Goal: Communication & Community: Answer question/provide support

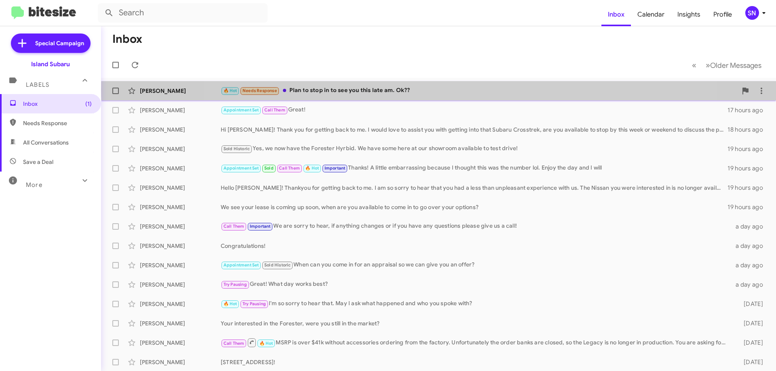
click at [443, 89] on div "🔥 Hot Needs Response Plan to stop in to see you this late am. Ok??" at bounding box center [479, 90] width 517 height 9
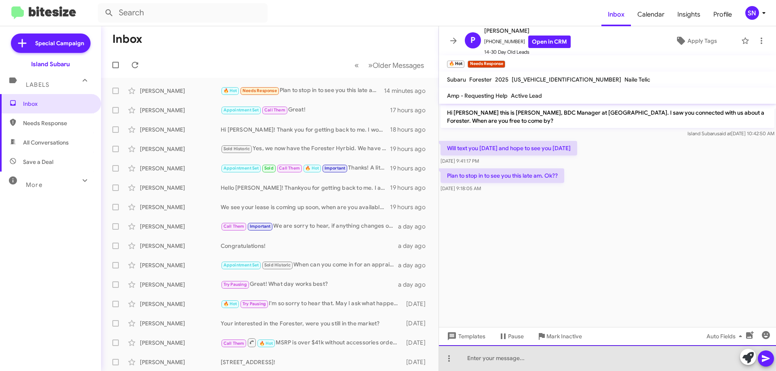
click at [527, 355] on div at bounding box center [607, 359] width 337 height 26
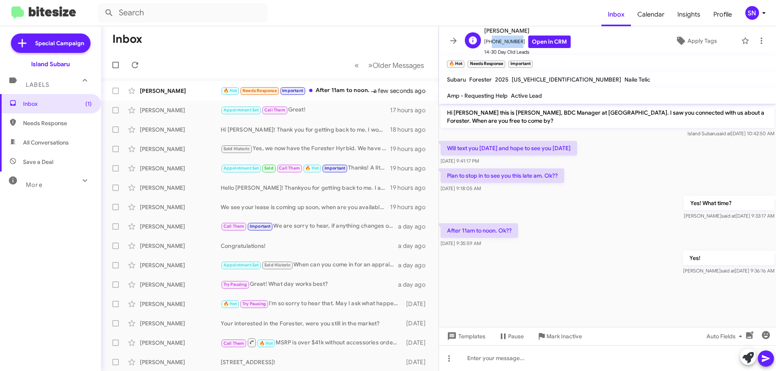
drag, startPoint x: 513, startPoint y: 39, endPoint x: 489, endPoint y: 39, distance: 24.7
click at [489, 39] on span "[PHONE_NUMBER] Open in CRM" at bounding box center [527, 42] width 86 height 13
copy span "9175897422"
click at [451, 46] on button at bounding box center [453, 41] width 16 height 16
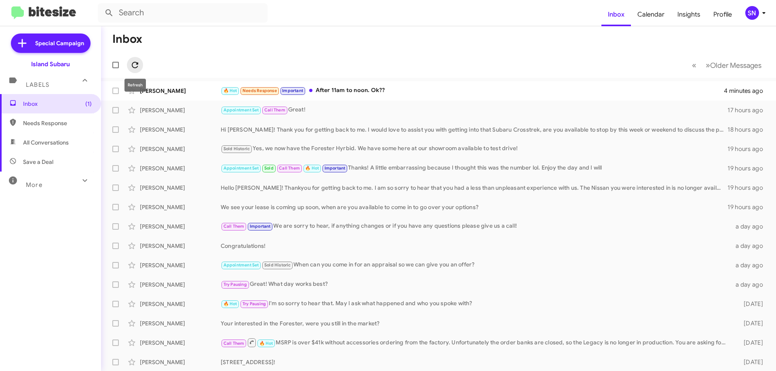
click at [138, 63] on icon at bounding box center [135, 65] width 6 height 6
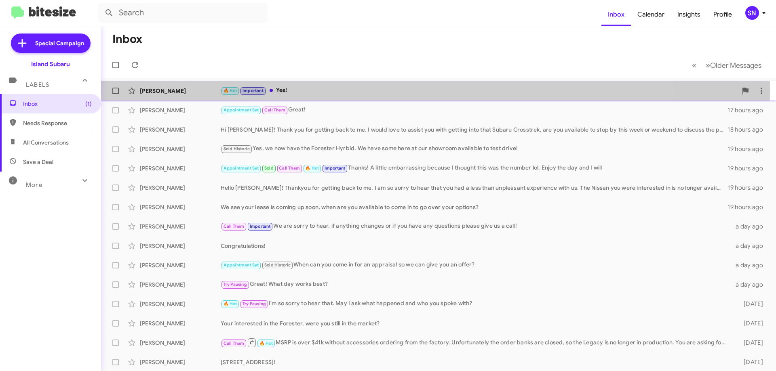
click at [362, 90] on div "🔥 Hot Important Yes!" at bounding box center [479, 90] width 517 height 9
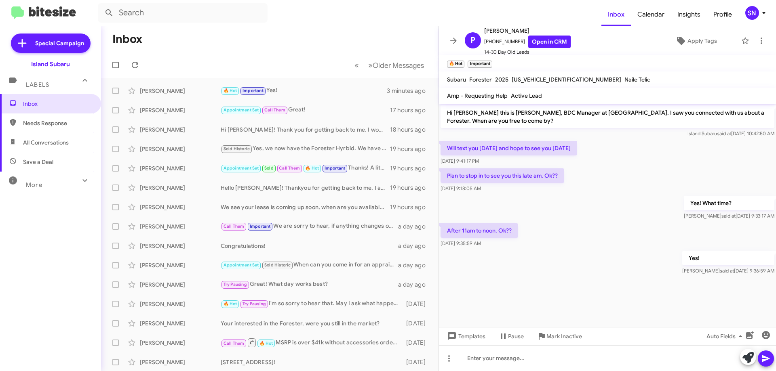
click at [449, 46] on button at bounding box center [453, 41] width 16 height 16
